Goal: Information Seeking & Learning: Learn about a topic

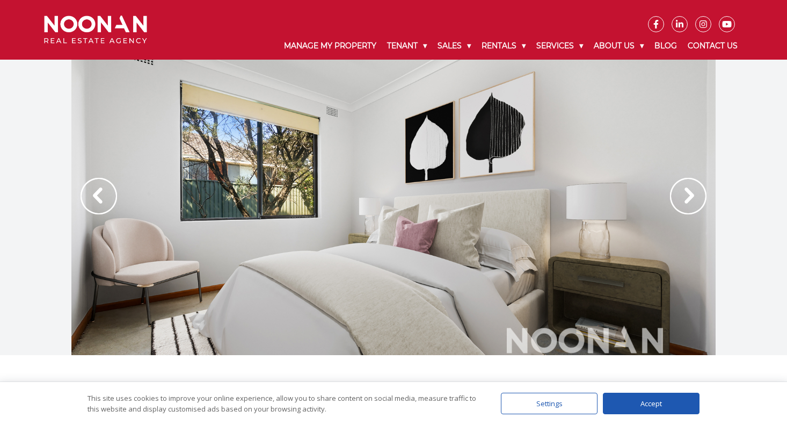
scroll to position [1, 0]
click at [690, 196] on img at bounding box center [688, 195] width 36 height 36
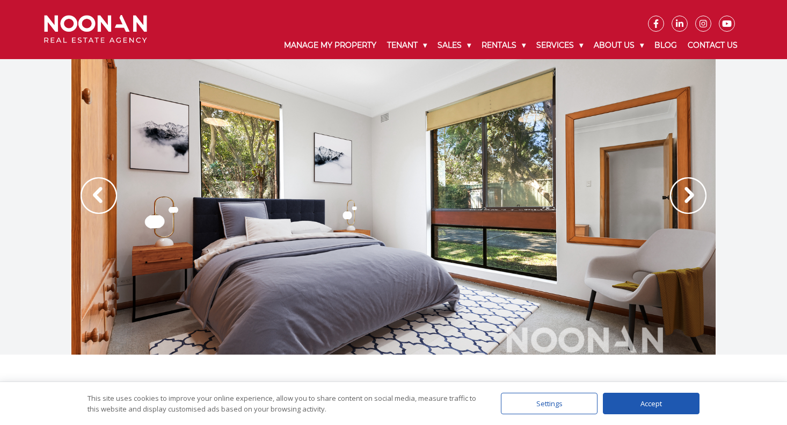
click at [690, 196] on img at bounding box center [688, 195] width 36 height 36
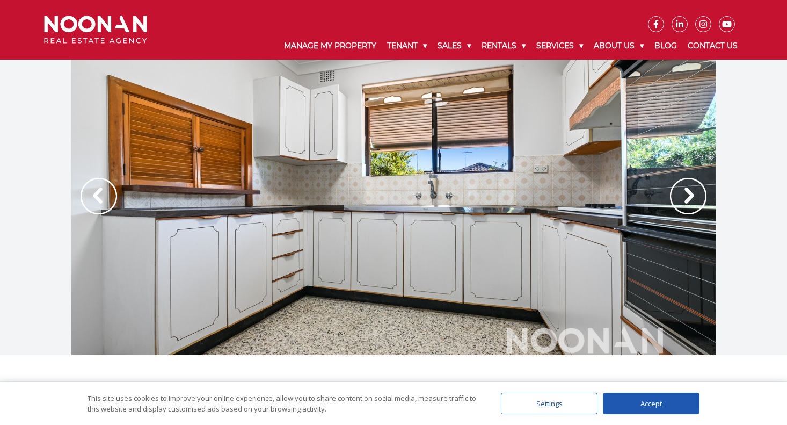
scroll to position [16, 0]
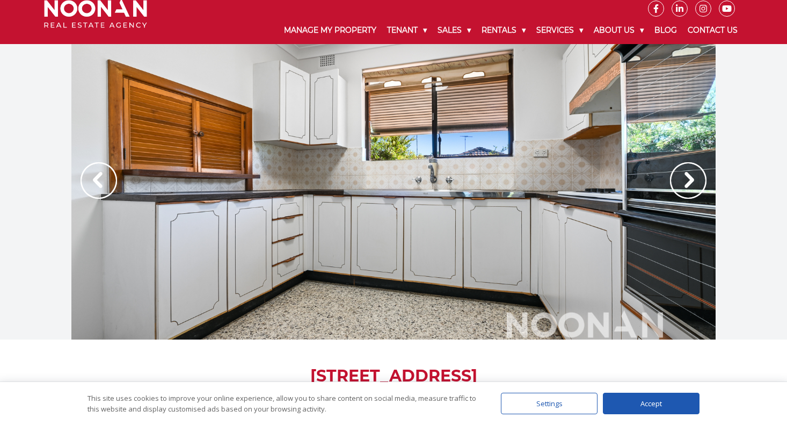
click at [388, 178] on div at bounding box center [393, 191] width 644 height 295
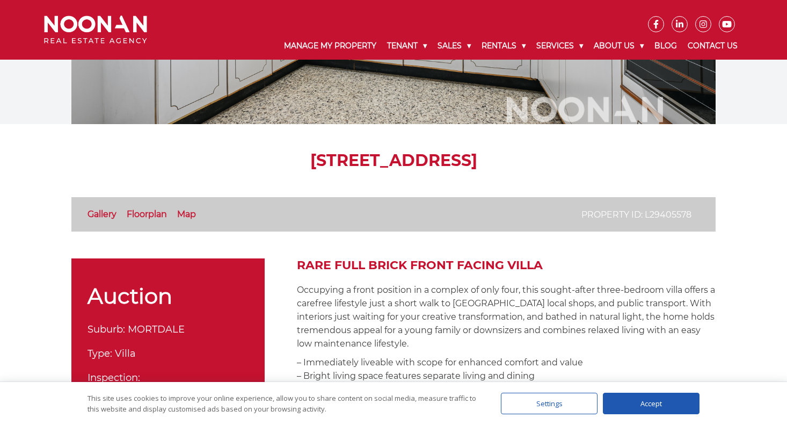
scroll to position [123, 0]
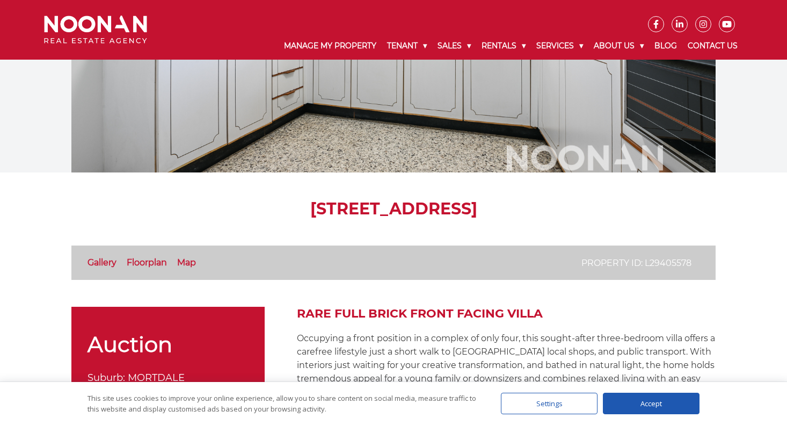
click at [616, 157] on div at bounding box center [393, 24] width 644 height 295
click at [92, 262] on link "Gallery" at bounding box center [101, 262] width 29 height 10
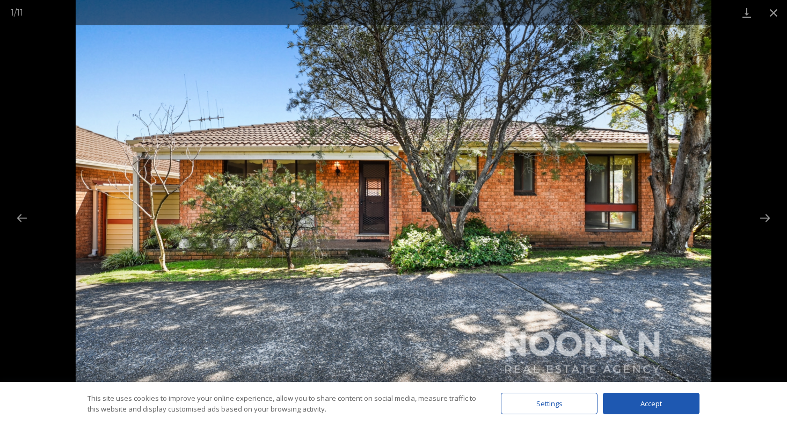
click at [695, 231] on img at bounding box center [394, 212] width 636 height 425
click at [764, 217] on button "Next slide" at bounding box center [765, 217] width 23 height 21
click at [514, 236] on img at bounding box center [394, 212] width 636 height 425
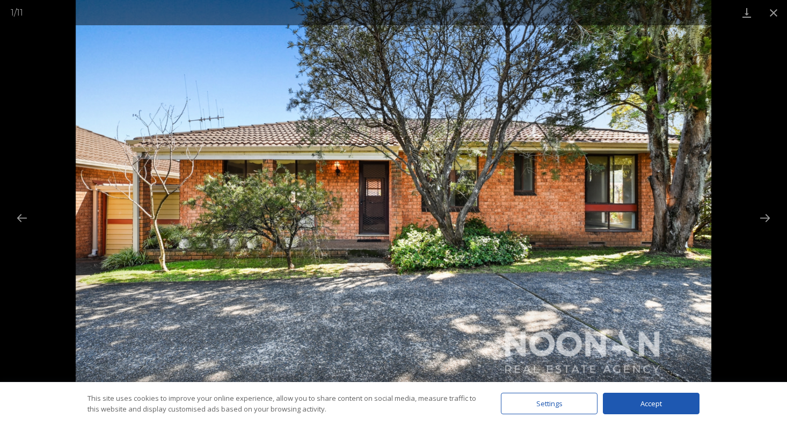
click at [578, 272] on img at bounding box center [394, 212] width 636 height 425
click at [24, 229] on div at bounding box center [393, 212] width 787 height 425
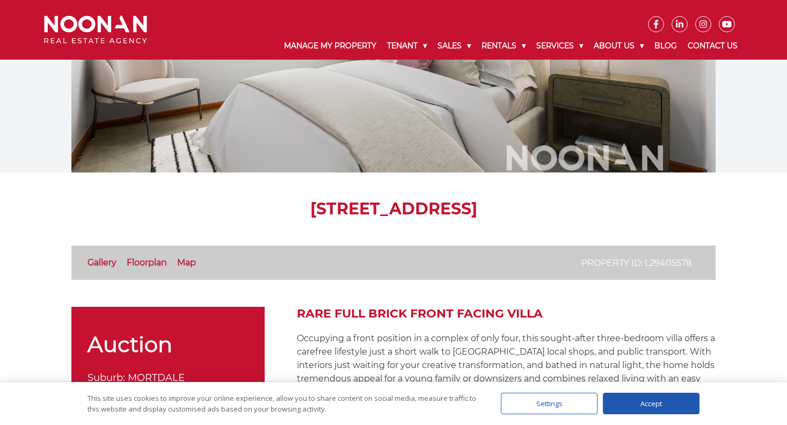
click at [24, 229] on div at bounding box center [393, 212] width 787 height 425
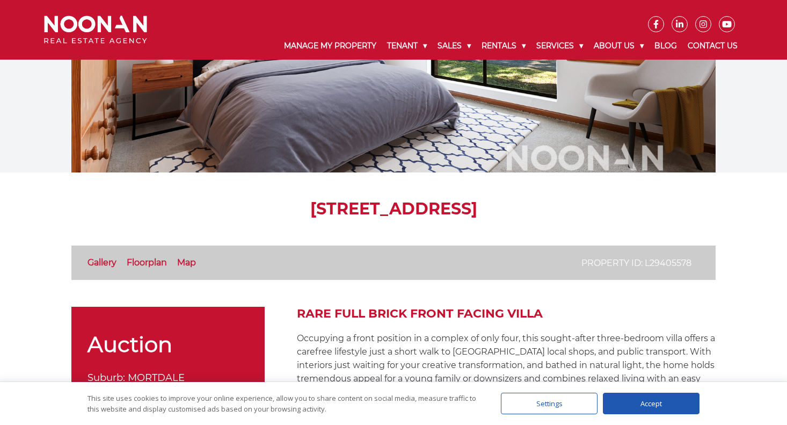
click at [93, 265] on link "Gallery" at bounding box center [101, 262] width 29 height 10
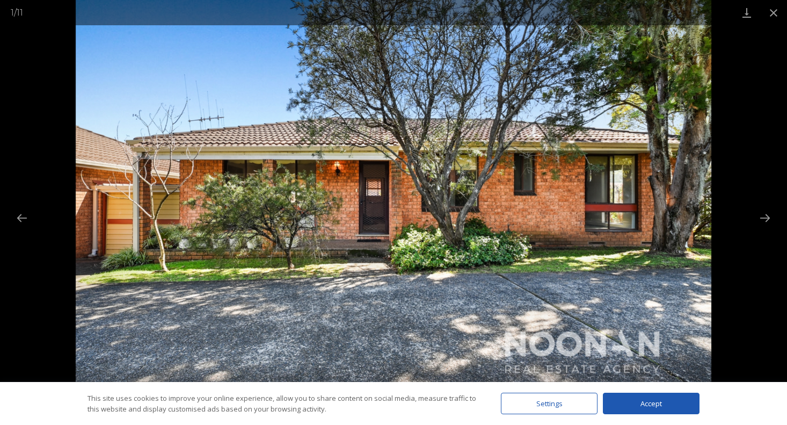
click at [534, 238] on img at bounding box center [394, 212] width 636 height 425
click at [670, 213] on img at bounding box center [394, 212] width 636 height 425
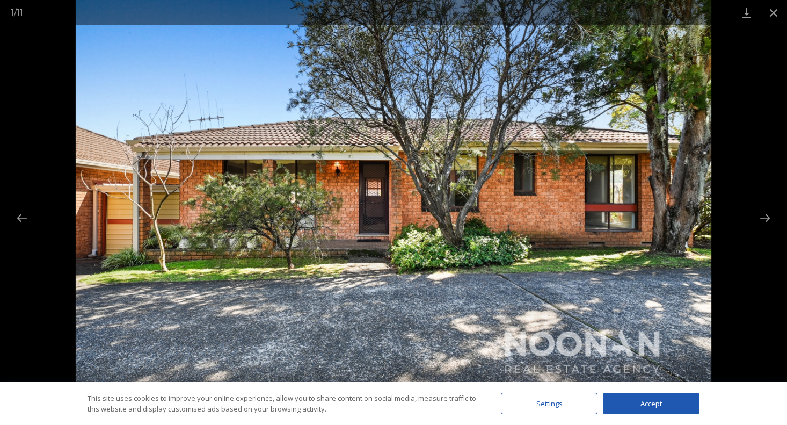
drag, startPoint x: 670, startPoint y: 213, endPoint x: 665, endPoint y: 231, distance: 18.9
click at [669, 221] on img at bounding box center [394, 212] width 636 height 425
click at [653, 403] on div "Accept" at bounding box center [651, 402] width 97 height 21
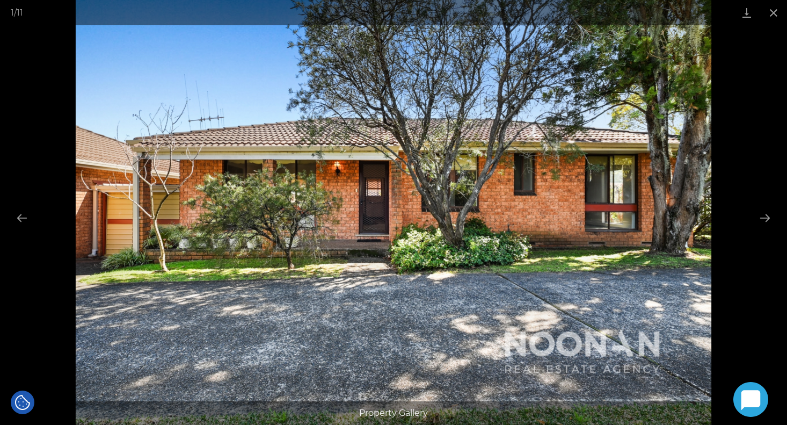
click at [661, 236] on img at bounding box center [394, 212] width 636 height 425
click at [764, 218] on button "Next slide" at bounding box center [765, 217] width 23 height 21
click at [763, 216] on button "Next slide" at bounding box center [765, 217] width 23 height 21
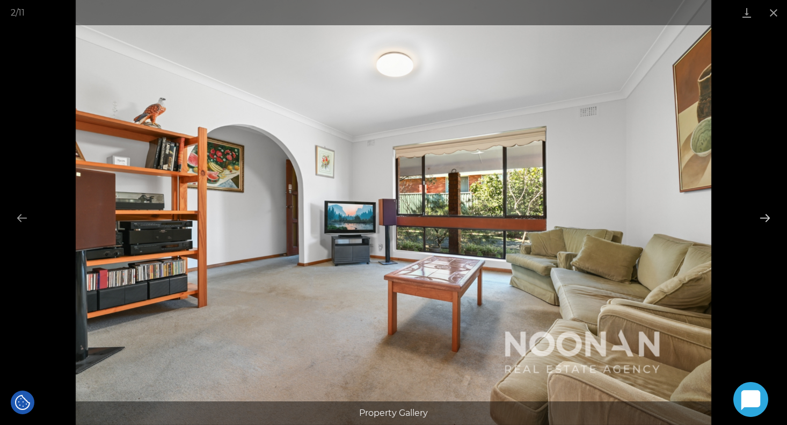
click at [763, 216] on button "Next slide" at bounding box center [765, 217] width 23 height 21
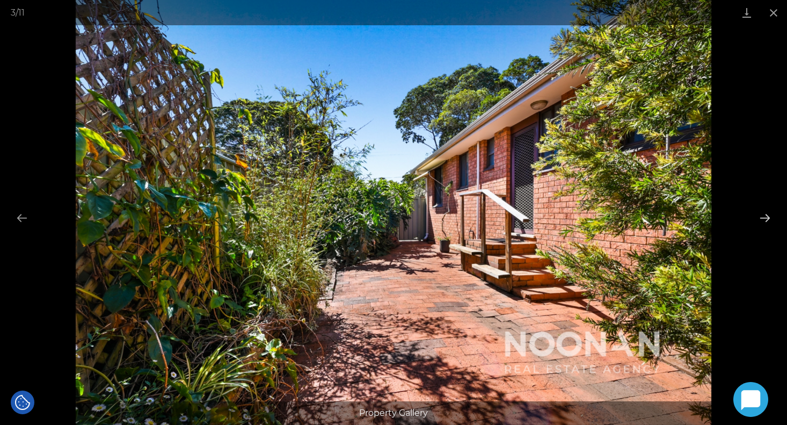
click at [763, 216] on button "Next slide" at bounding box center [765, 217] width 23 height 21
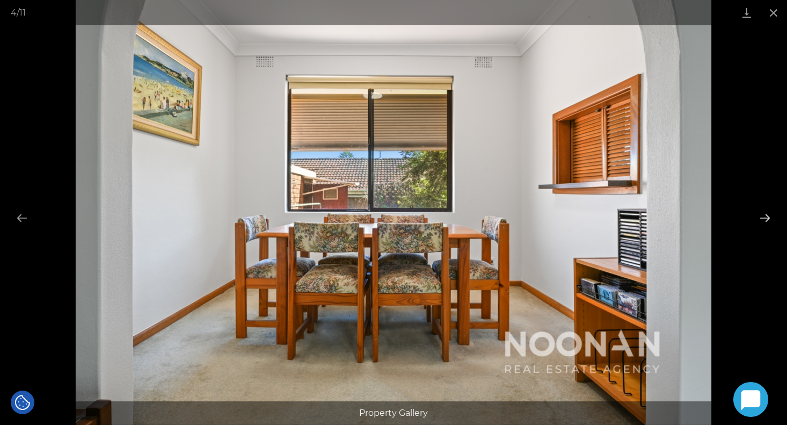
click at [763, 216] on button "Next slide" at bounding box center [765, 217] width 23 height 21
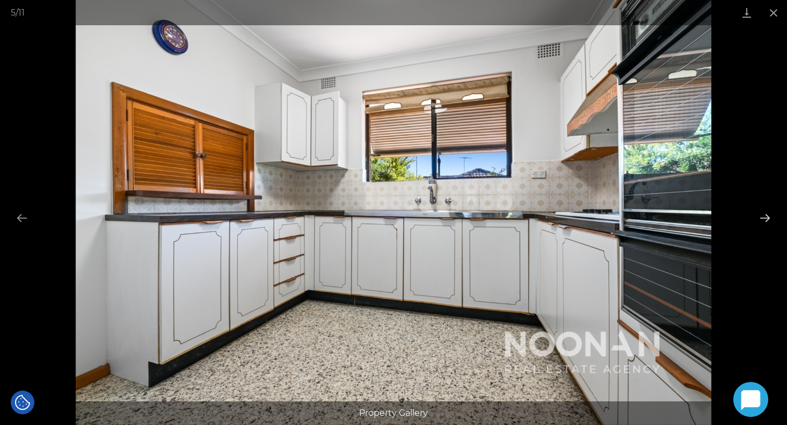
click at [763, 216] on button "Next slide" at bounding box center [765, 217] width 23 height 21
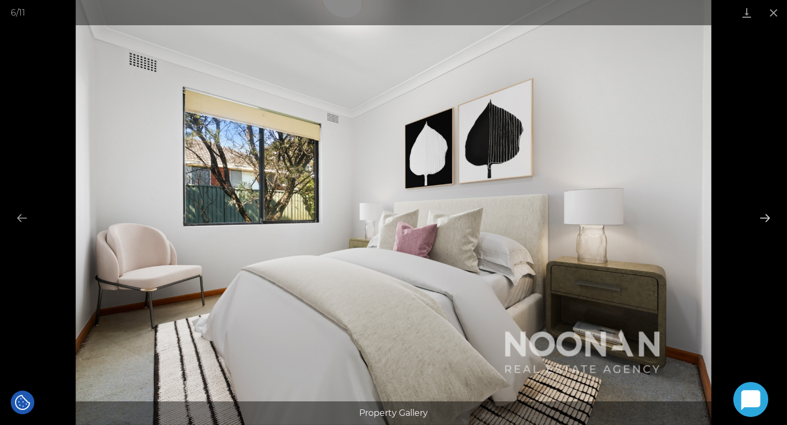
click at [763, 216] on button "Next slide" at bounding box center [765, 217] width 23 height 21
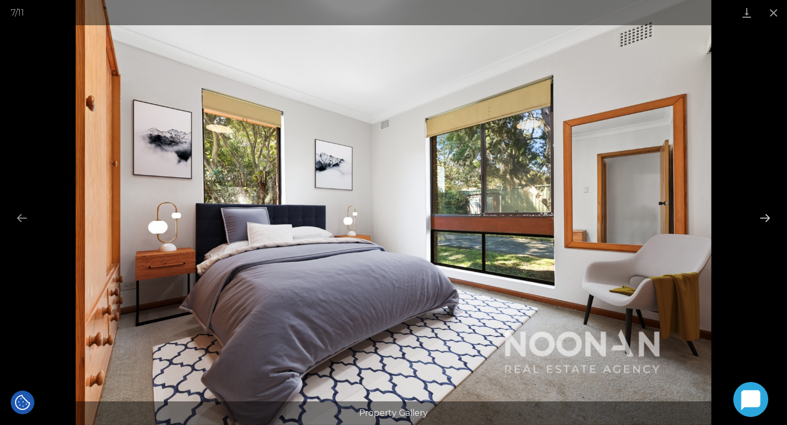
click at [763, 216] on button "Next slide" at bounding box center [765, 217] width 23 height 21
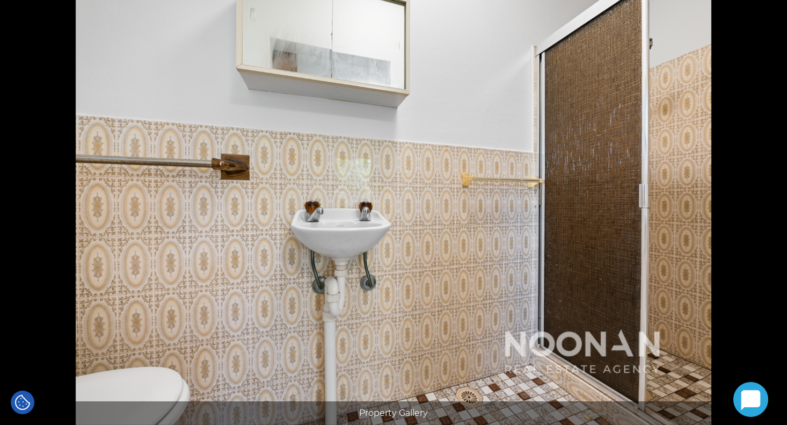
click at [763, 216] on button "Next slide" at bounding box center [770, 217] width 23 height 21
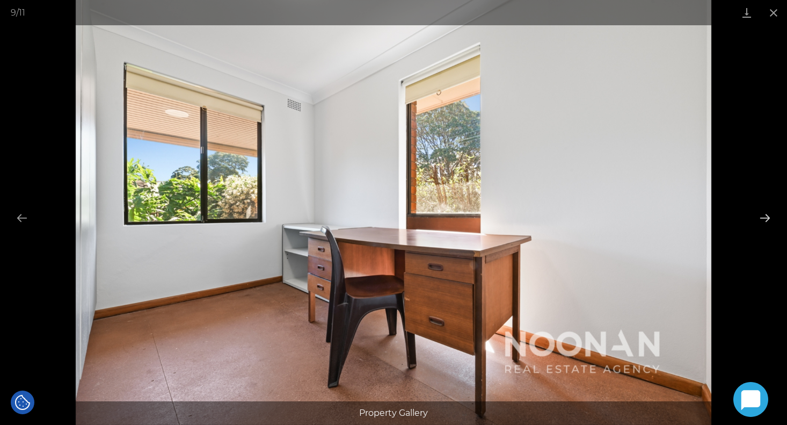
click at [763, 216] on button "Next slide" at bounding box center [765, 217] width 23 height 21
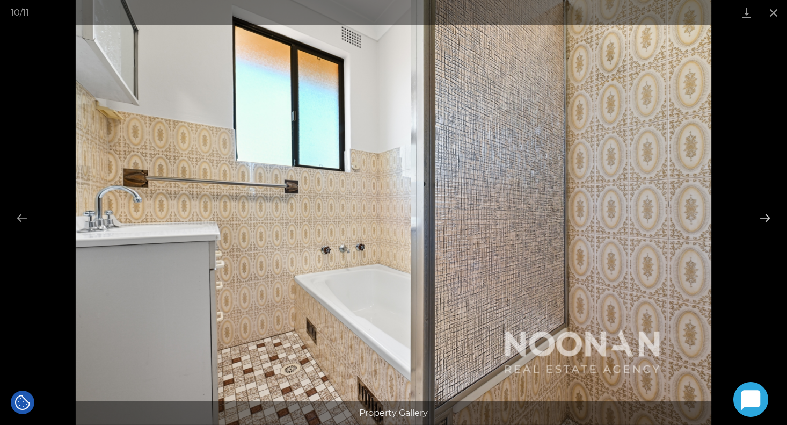
click at [763, 216] on button "Next slide" at bounding box center [765, 217] width 23 height 21
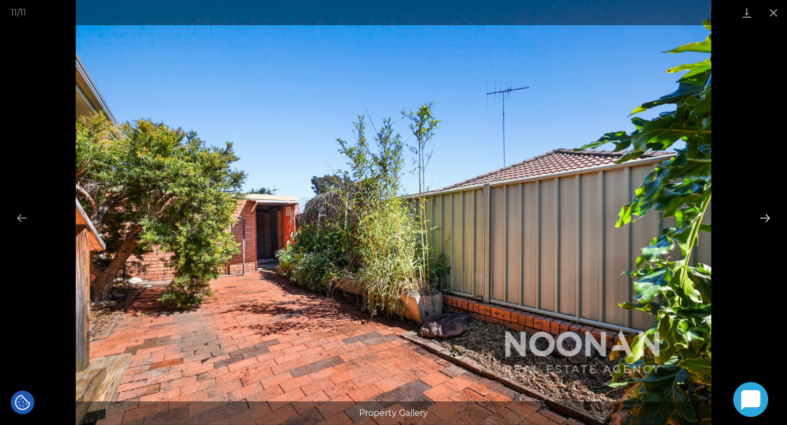
click at [763, 216] on button "Next slide" at bounding box center [765, 217] width 23 height 21
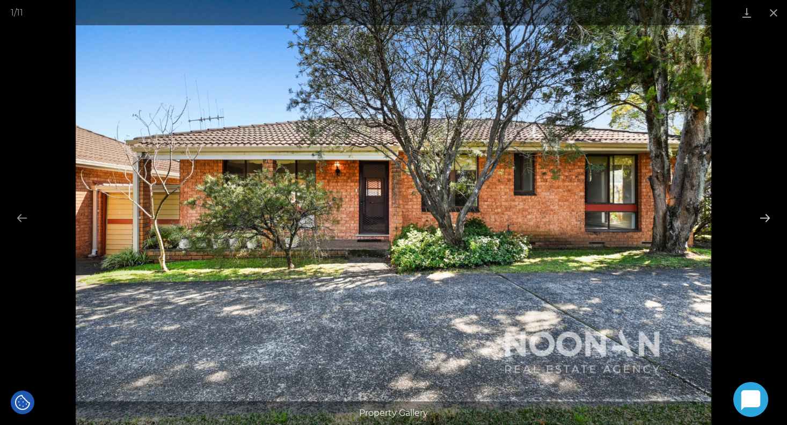
click at [763, 216] on button "Next slide" at bounding box center [765, 217] width 23 height 21
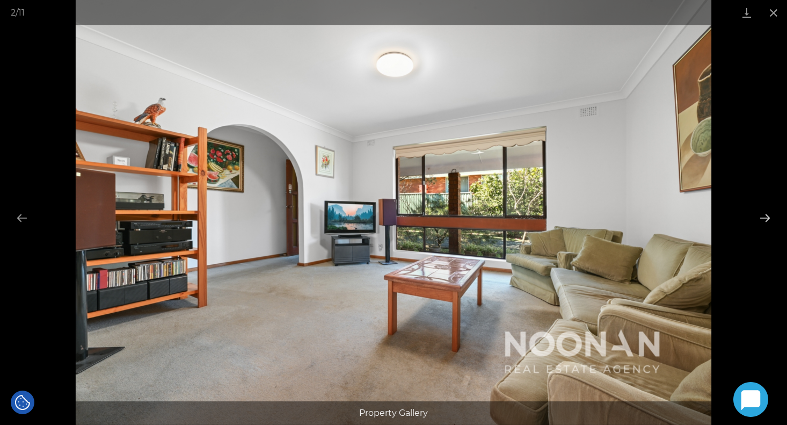
click at [763, 216] on button "Next slide" at bounding box center [765, 217] width 23 height 21
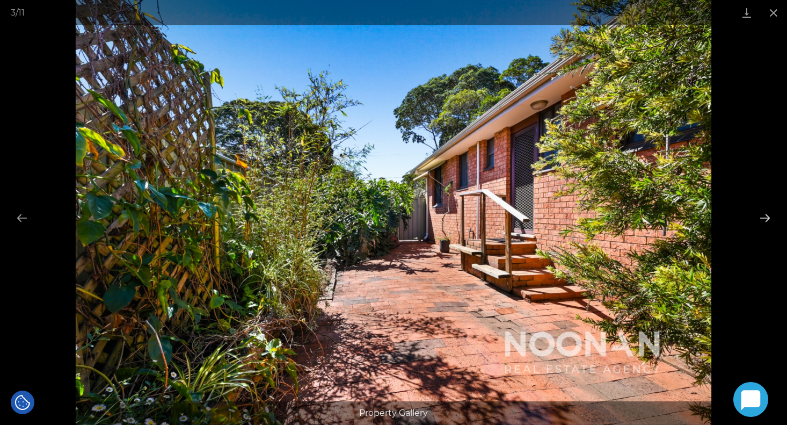
click at [763, 216] on button "Next slide" at bounding box center [765, 217] width 23 height 21
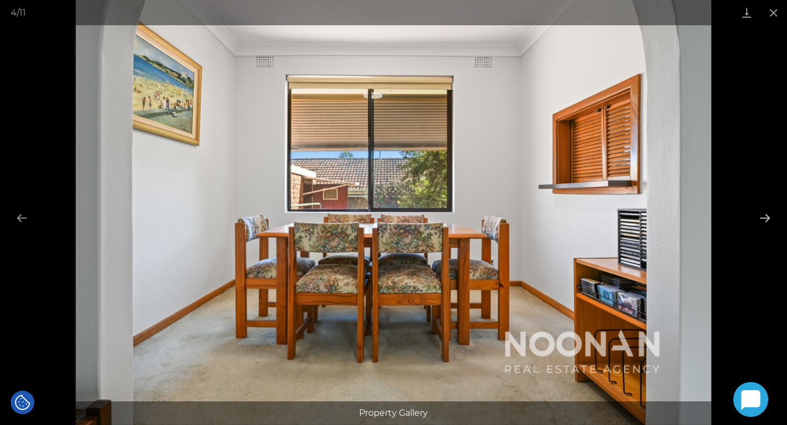
click at [760, 221] on button "Next slide" at bounding box center [765, 217] width 23 height 21
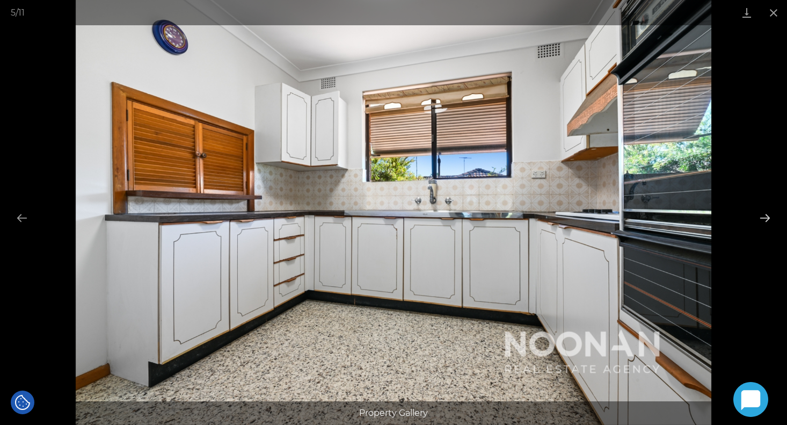
click at [760, 221] on button "Next slide" at bounding box center [765, 217] width 23 height 21
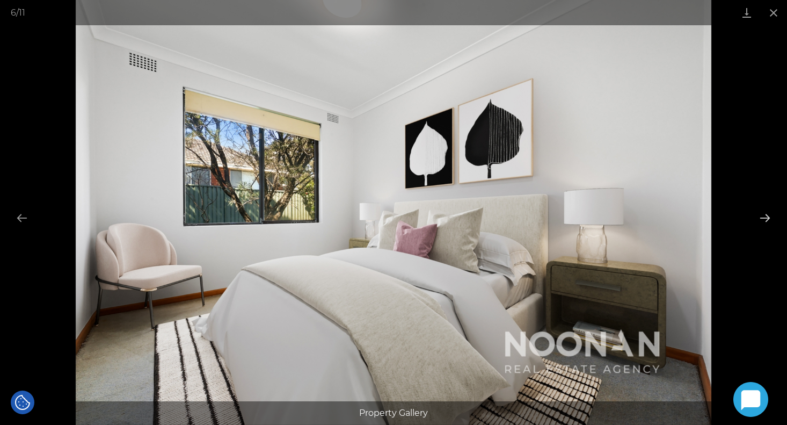
click at [760, 221] on button "Next slide" at bounding box center [765, 217] width 23 height 21
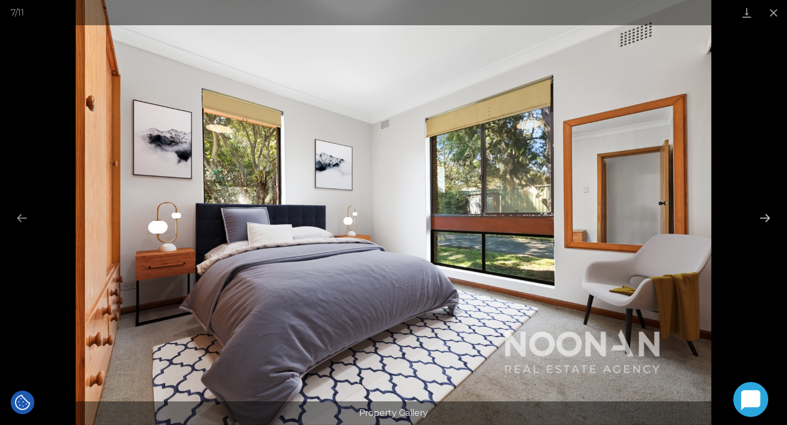
click at [760, 221] on button "Next slide" at bounding box center [765, 217] width 23 height 21
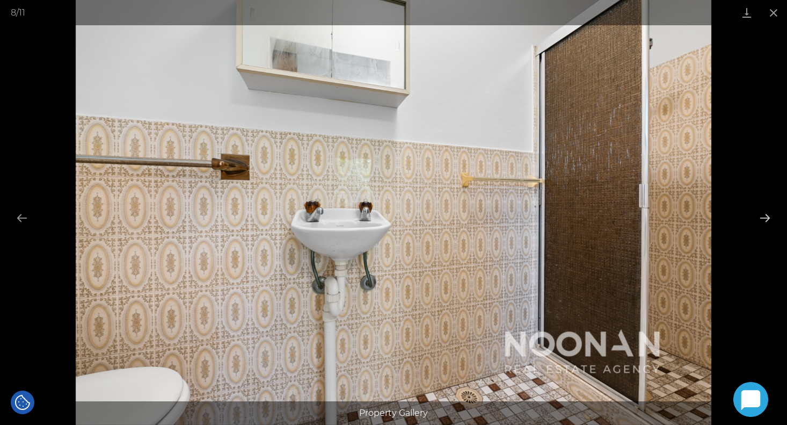
click at [760, 221] on button "Next slide" at bounding box center [765, 217] width 23 height 21
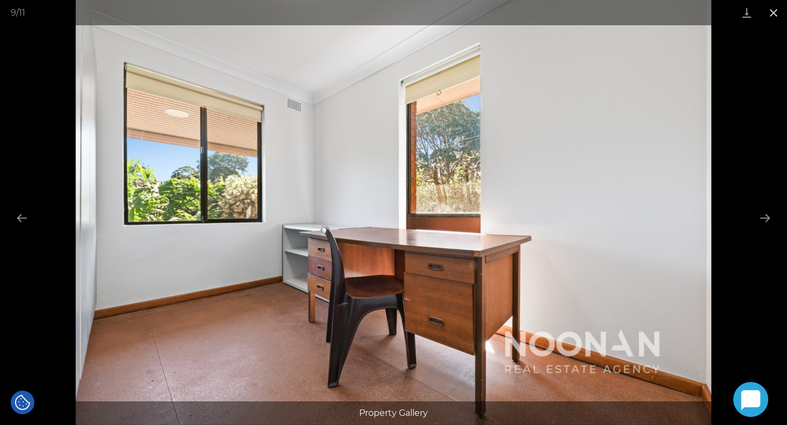
click at [770, 19] on button "Close gallery" at bounding box center [773, 12] width 27 height 25
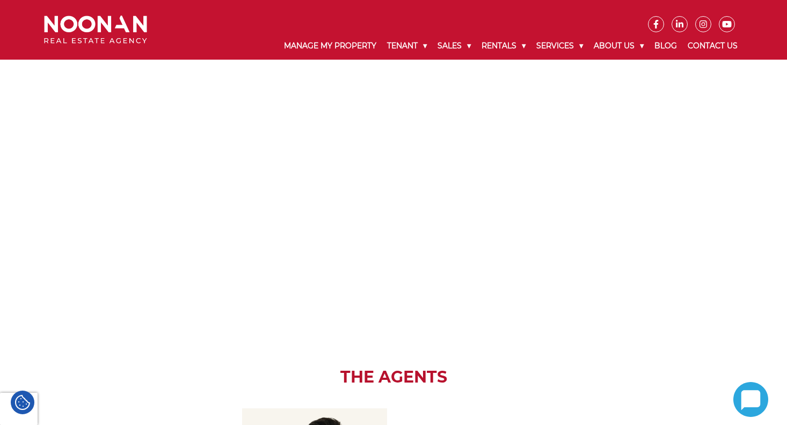
scroll to position [1020, 0]
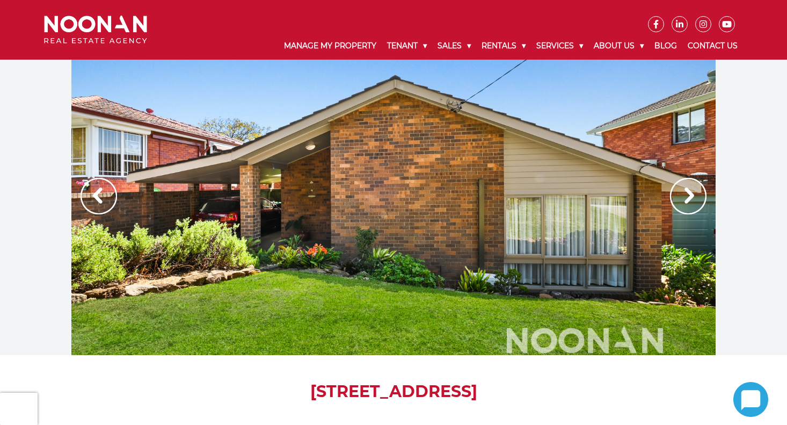
click at [685, 192] on img at bounding box center [688, 196] width 36 height 36
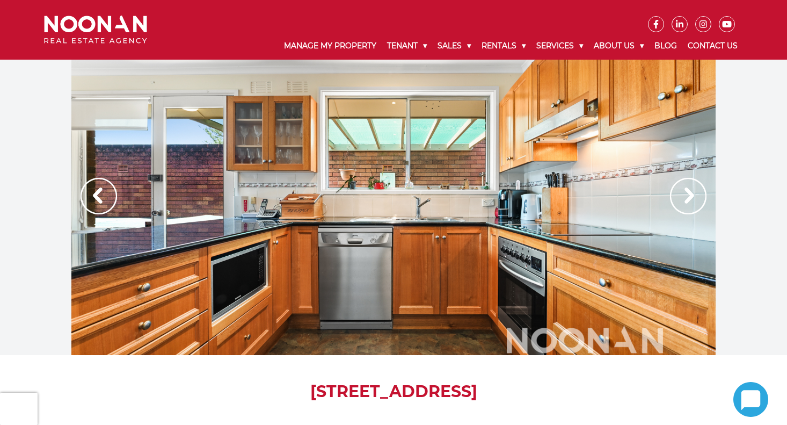
click at [685, 192] on img at bounding box center [688, 196] width 36 height 36
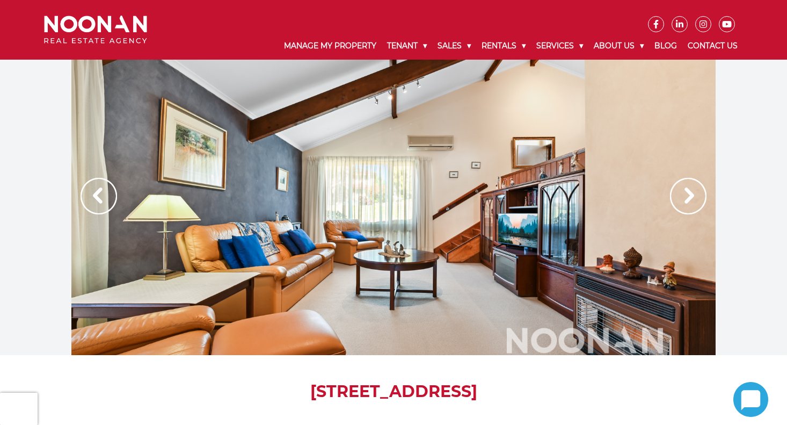
click at [685, 192] on img at bounding box center [688, 196] width 36 height 36
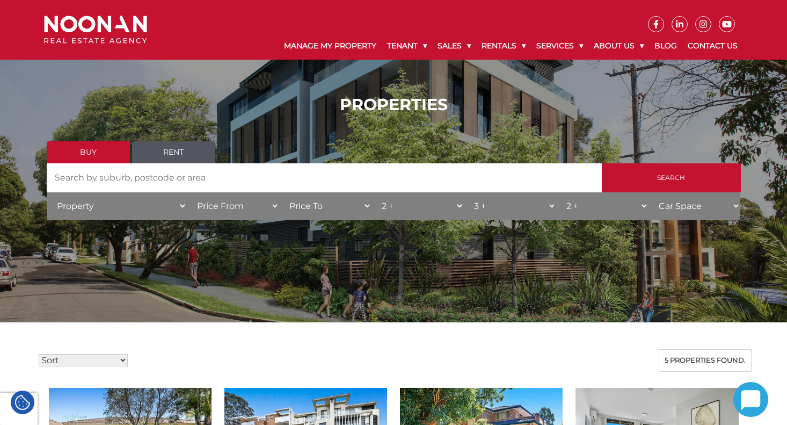
click at [239, 185] on input "Search by Address" at bounding box center [324, 177] width 555 height 29
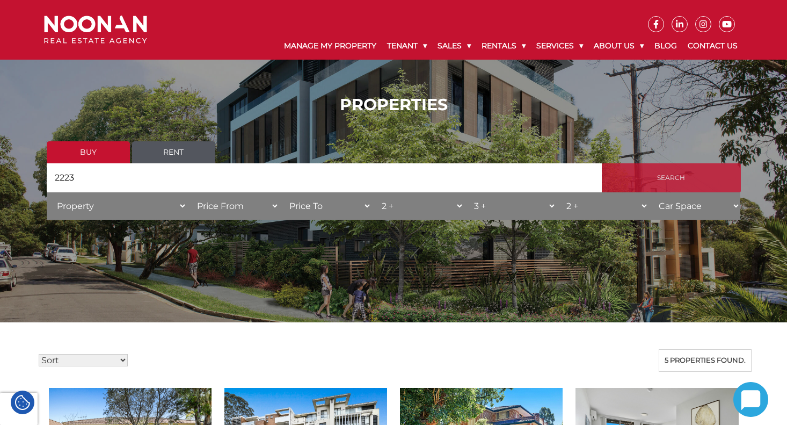
type input "2223"
click at [644, 186] on input "Search" at bounding box center [671, 177] width 139 height 29
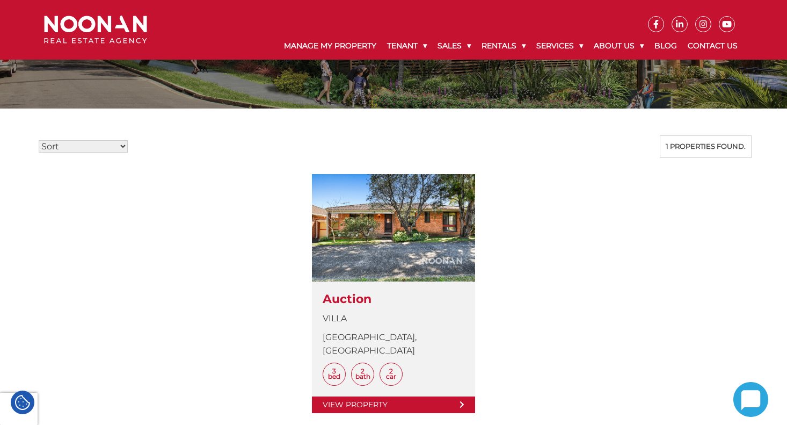
scroll to position [216, 0]
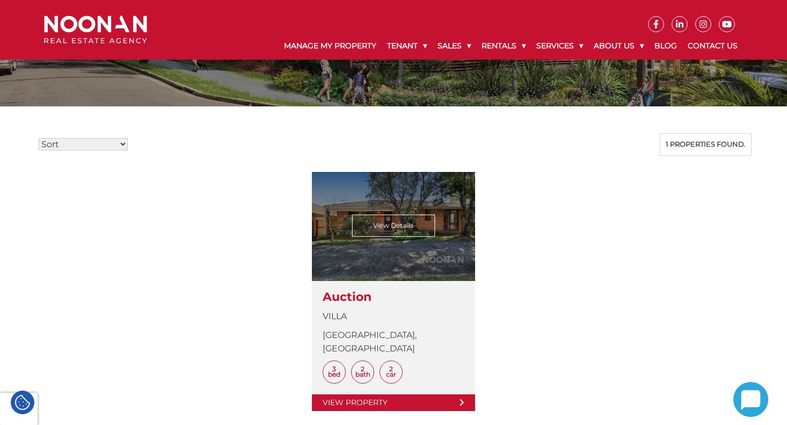
click at [427, 251] on link at bounding box center [393, 291] width 163 height 239
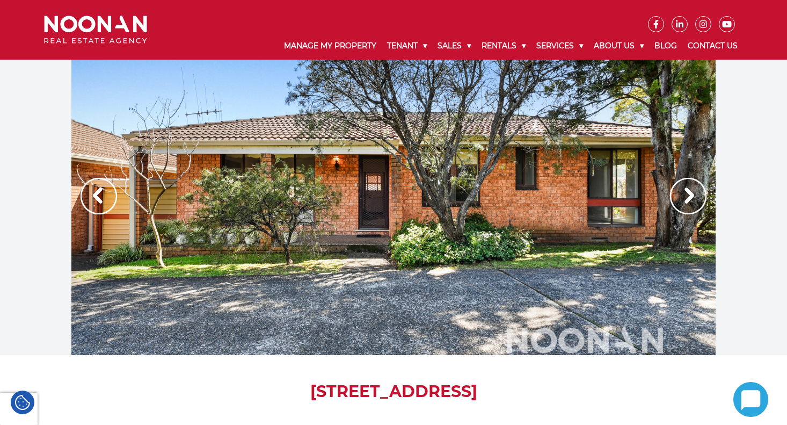
click at [693, 199] on img at bounding box center [688, 196] width 36 height 36
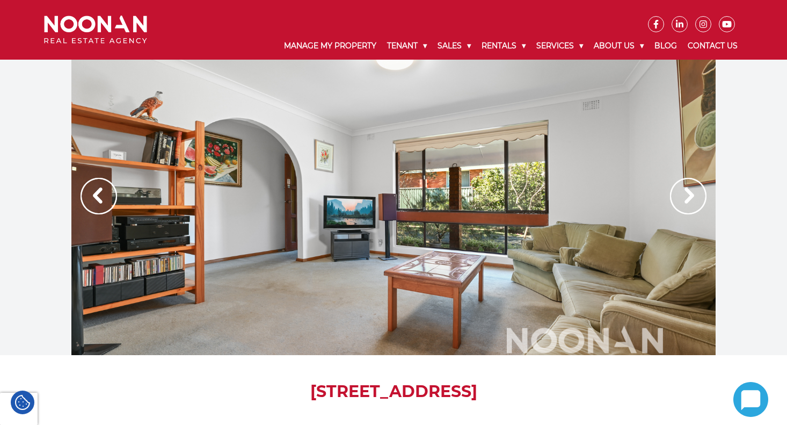
click at [693, 199] on img at bounding box center [688, 196] width 36 height 36
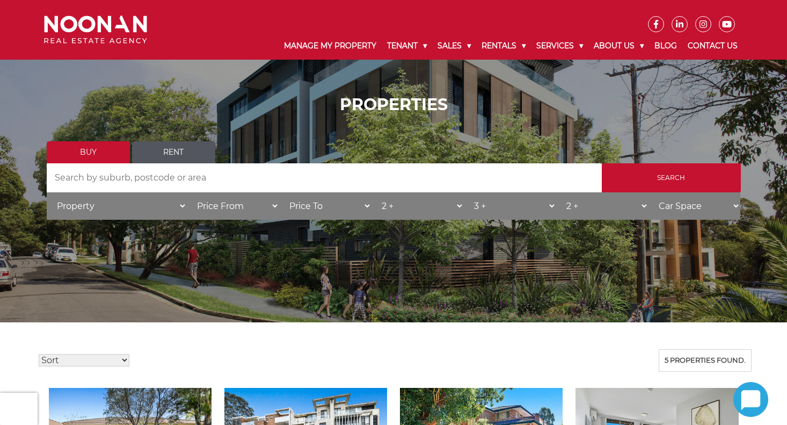
select select "DuplexSemi-detached"
click at [328, 184] on input "Search by Address" at bounding box center [324, 177] width 555 height 29
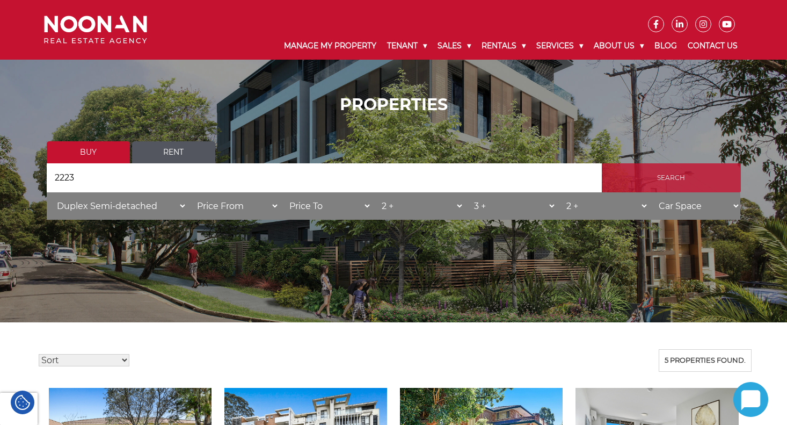
type input "2223"
click at [708, 188] on input "Search" at bounding box center [671, 177] width 139 height 29
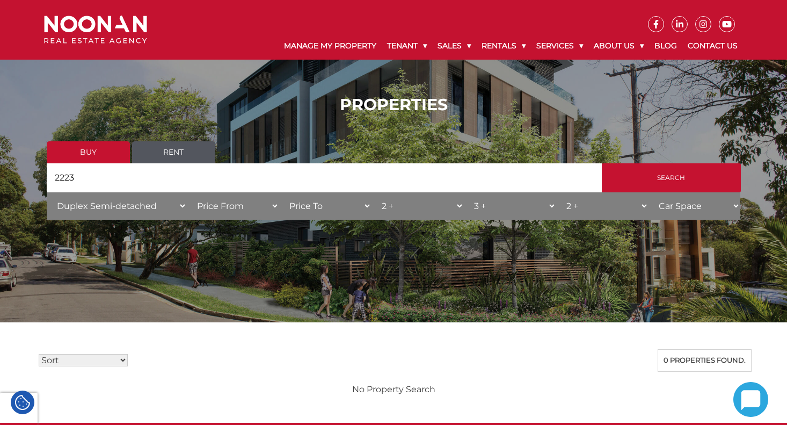
click at [255, 192] on input "2223" at bounding box center [324, 177] width 555 height 29
type input "2221"
click at [707, 184] on input "Search" at bounding box center [671, 177] width 139 height 29
select select
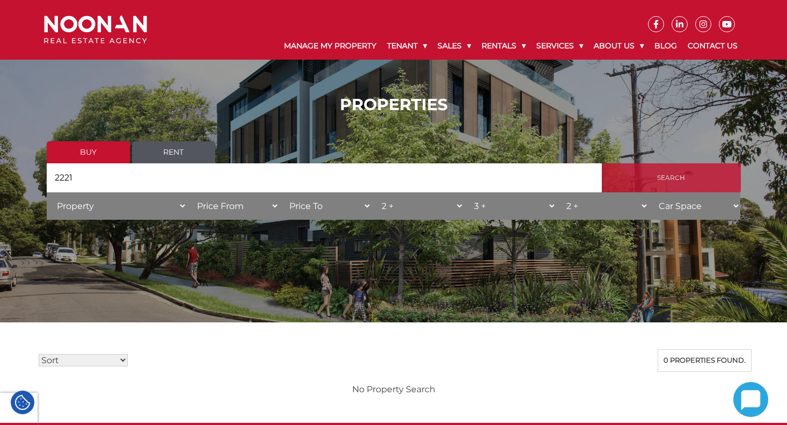
click at [669, 177] on input "Search" at bounding box center [671, 177] width 139 height 29
click at [691, 178] on input "Search" at bounding box center [671, 177] width 139 height 29
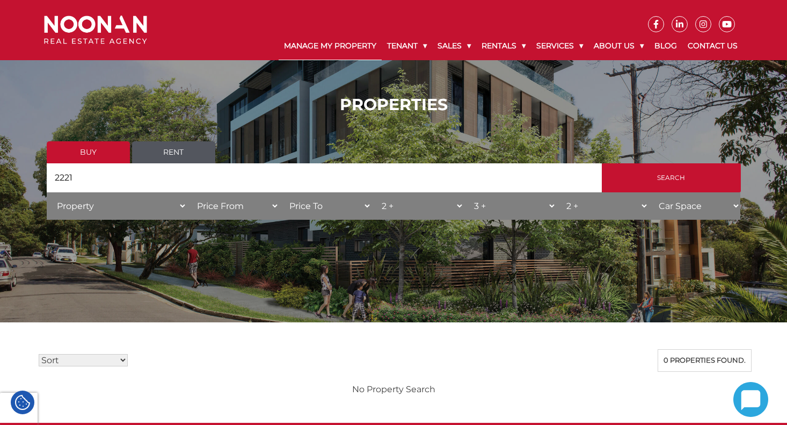
click at [301, 46] on link "Manage My Property" at bounding box center [330, 46] width 103 height 28
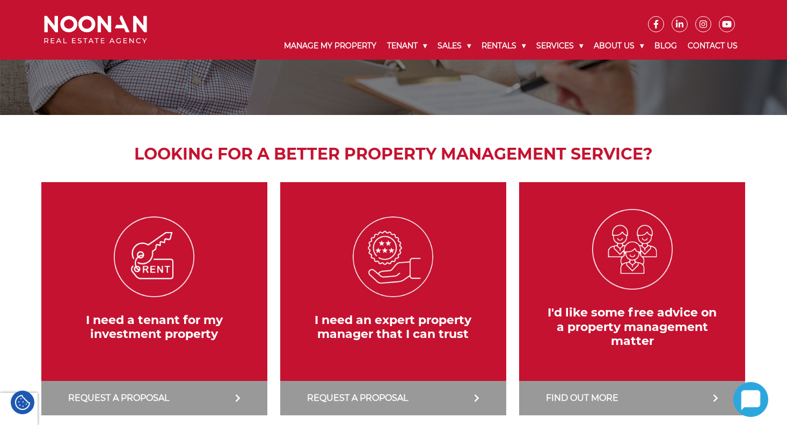
scroll to position [99, 0]
